Goal: Task Accomplishment & Management: Manage account settings

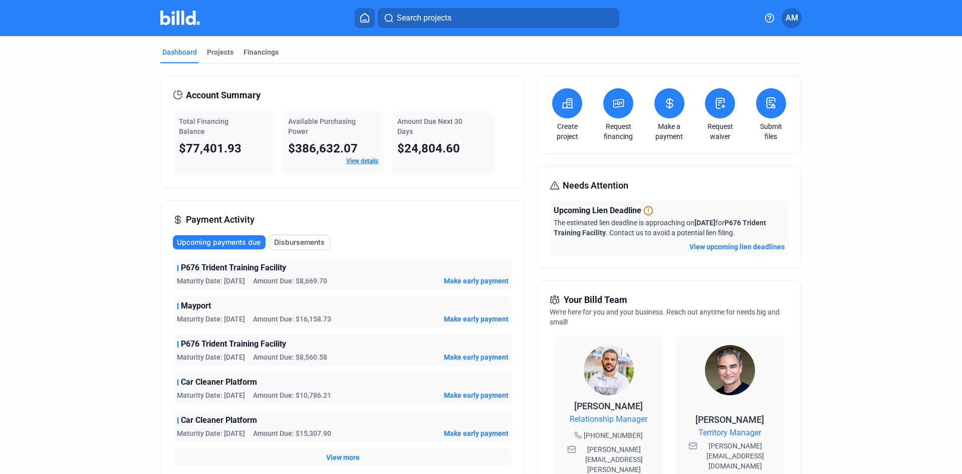
click at [667, 106] on icon at bounding box center [670, 103] width 6 height 10
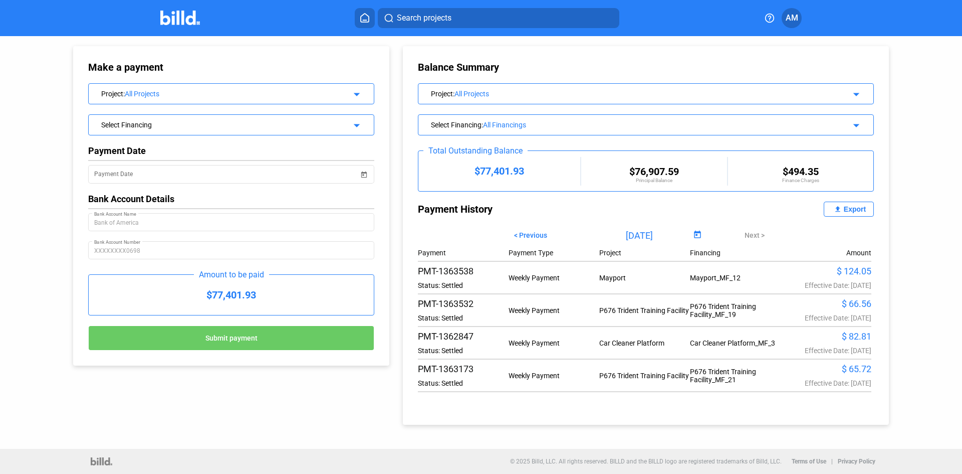
click at [846, 208] on div "Export" at bounding box center [855, 209] width 22 height 8
